Goal: Transaction & Acquisition: Purchase product/service

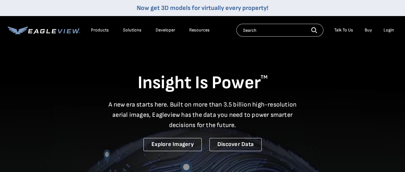
click at [384, 28] on div "Login" at bounding box center [388, 30] width 11 height 6
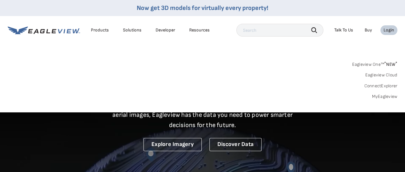
click at [375, 96] on link "MyEagleview" at bounding box center [385, 96] width 26 height 6
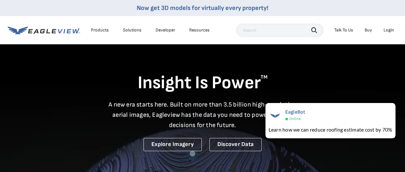
click at [388, 27] on div "Login" at bounding box center [388, 30] width 11 height 6
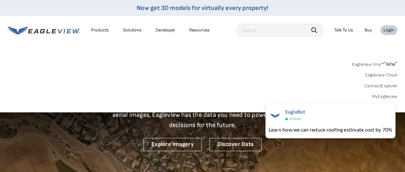
click at [381, 96] on link "MyEagleview" at bounding box center [385, 96] width 26 height 6
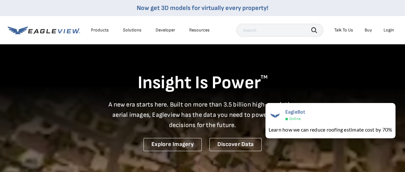
click at [389, 28] on div "Login" at bounding box center [388, 30] width 11 height 6
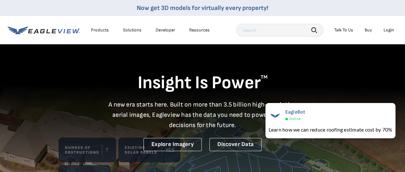
click at [388, 29] on div "Login" at bounding box center [388, 30] width 11 height 6
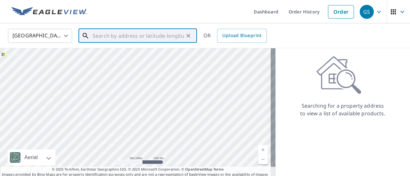
click at [109, 35] on input "text" at bounding box center [137, 36] width 91 height 18
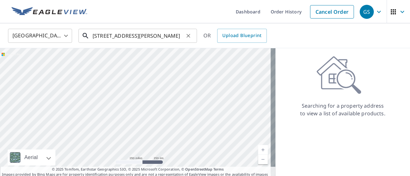
click at [135, 37] on input "41 Linden Lane" at bounding box center [137, 36] width 91 height 18
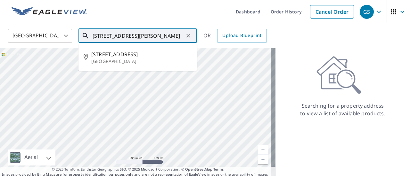
type input "41 Linden Lane, Bedford, NY"
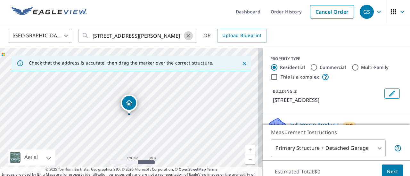
click at [190, 37] on icon "Clear" at bounding box center [188, 36] width 6 height 6
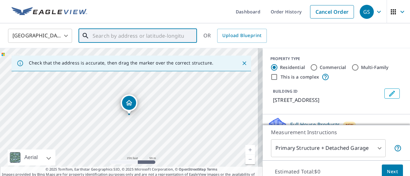
click at [176, 38] on input "text" at bounding box center [137, 36] width 91 height 18
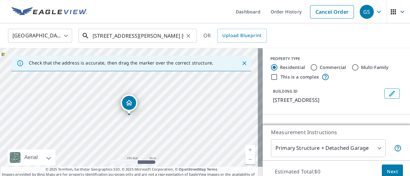
click at [173, 34] on input "41 Linden Lane, Mt. Kisco, ny" at bounding box center [137, 36] width 91 height 18
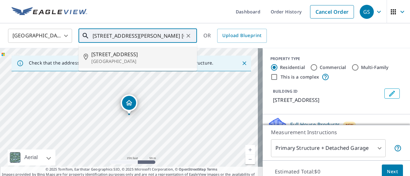
click at [141, 49] on li "41 Linden Ln Mount Kisco, NY 10549" at bounding box center [137, 58] width 118 height 22
type input "41 Linden Ln Mount Kisco, NY 10549"
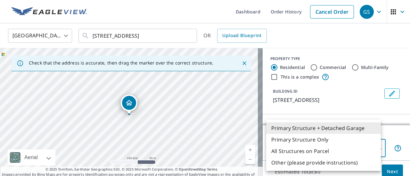
click at [287, 144] on body "GS GS Dashboard Order History Cancel Order GS United States US ​ 41 Linden Ln M…" at bounding box center [205, 88] width 410 height 176
drag, startPoint x: 406, startPoint y: 53, endPoint x: 409, endPoint y: 70, distance: 16.9
click at [409, 70] on div at bounding box center [205, 88] width 410 height 176
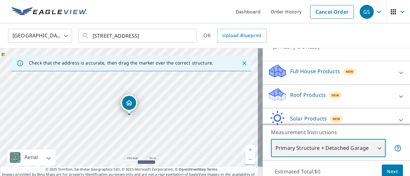
scroll to position [40, 0]
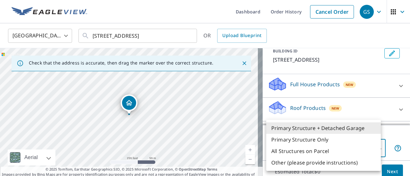
click at [377, 147] on body "GS GS Dashboard Order History Cancel Order GS United States US ​ 41 Linden Ln M…" at bounding box center [205, 88] width 410 height 176
drag, startPoint x: 402, startPoint y: 96, endPoint x: 402, endPoint y: 84, distance: 12.2
click at [402, 84] on div at bounding box center [205, 88] width 410 height 176
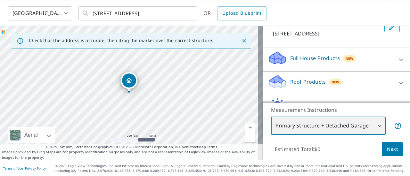
scroll to position [65, 0]
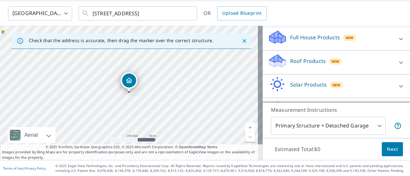
click at [345, 37] on span "New" at bounding box center [349, 37] width 8 height 5
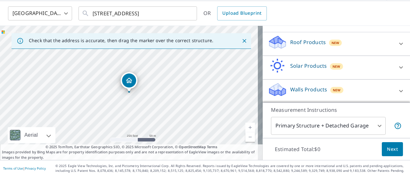
scroll to position [70, 0]
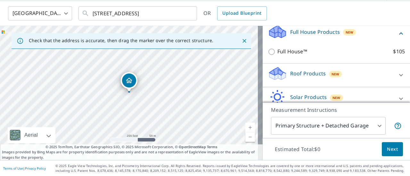
click at [331, 72] on span "New" at bounding box center [335, 74] width 8 height 5
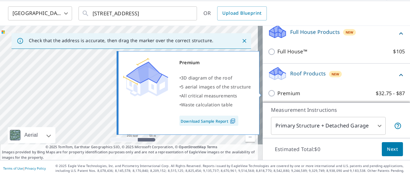
click at [268, 93] on input "Premium $32.75 - $87" at bounding box center [273, 94] width 10 height 8
checkbox input "true"
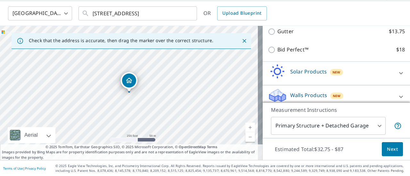
scroll to position [196, 0]
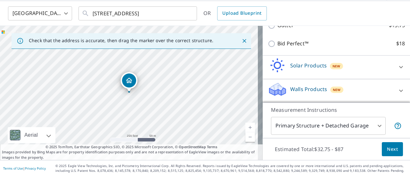
click at [375, 126] on body "GS GS Dashboard Order History Cancel Order GS United States US ​ 41 Linden Ln M…" at bounding box center [205, 88] width 410 height 176
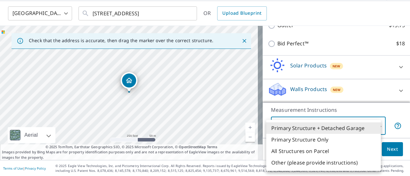
click at [325, 127] on li "Primary Structure + Detached Garage" at bounding box center [323, 129] width 115 height 12
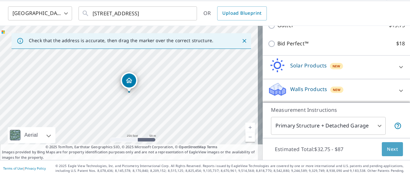
click at [388, 149] on span "Next" at bounding box center [392, 150] width 11 height 8
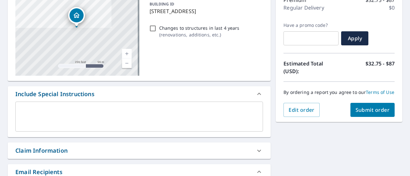
scroll to position [95, 0]
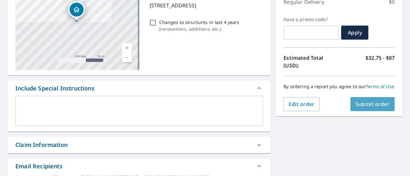
click at [369, 106] on span "Submit order" at bounding box center [372, 104] width 34 height 7
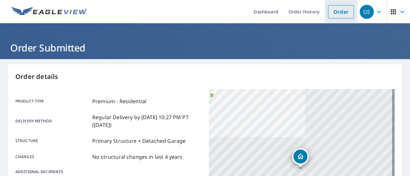
click at [337, 12] on link "Order" at bounding box center [341, 11] width 26 height 13
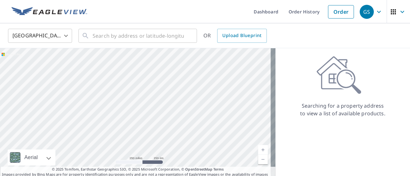
click at [377, 12] on icon "button" at bounding box center [379, 12] width 4 height 2
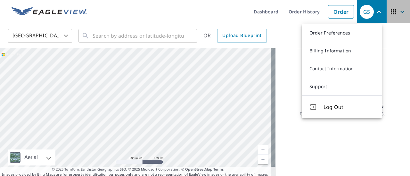
click at [398, 12] on icon "button" at bounding box center [402, 12] width 8 height 8
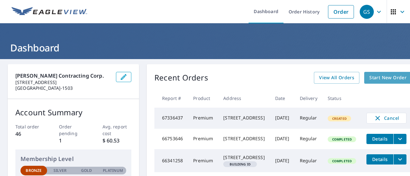
click at [393, 78] on span "Start New Order" at bounding box center [387, 78] width 37 height 8
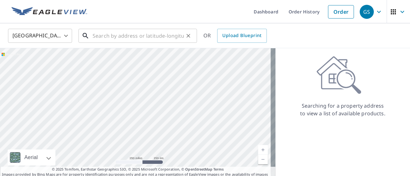
click at [147, 37] on input "text" at bounding box center [137, 36] width 91 height 18
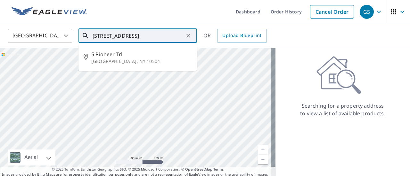
type input "5 Pioneer Trail, Armonk, ny 10504"
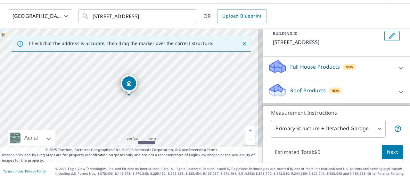
scroll to position [51, 0]
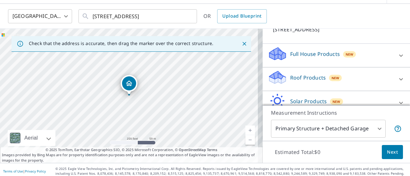
click at [331, 76] on span "New" at bounding box center [335, 78] width 8 height 5
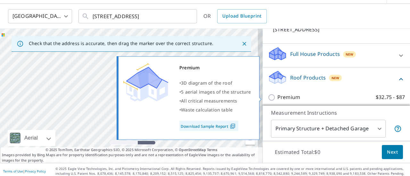
click at [268, 96] on input "Premium $32.75 - $87" at bounding box center [273, 98] width 10 height 8
checkbox input "true"
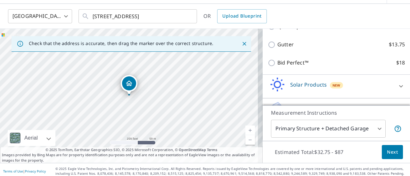
scroll to position [177, 0]
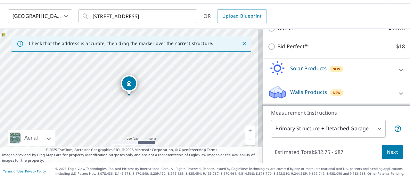
click at [292, 129] on body "GS GS Dashboard Order History Cancel Order GS United States US ​ 5 Pioneer Trai…" at bounding box center [205, 88] width 410 height 176
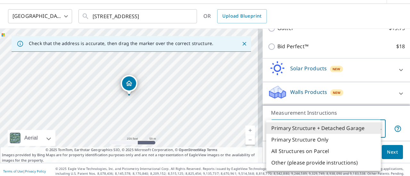
click at [291, 141] on li "Primary Structure Only" at bounding box center [323, 140] width 115 height 12
type input "2"
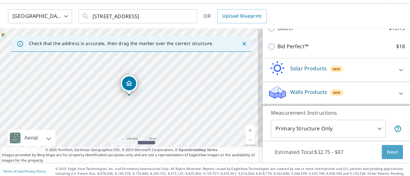
click at [387, 149] on span "Next" at bounding box center [392, 153] width 11 height 8
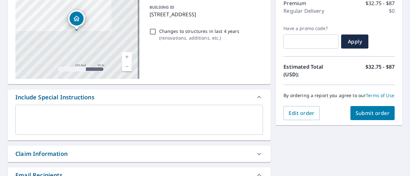
scroll to position [112, 0]
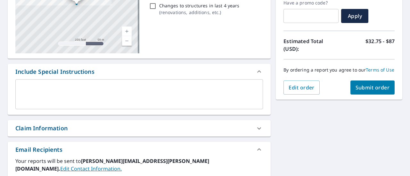
click at [384, 91] on span "Submit order" at bounding box center [372, 87] width 34 height 7
